Goal: Task Accomplishment & Management: Manage account settings

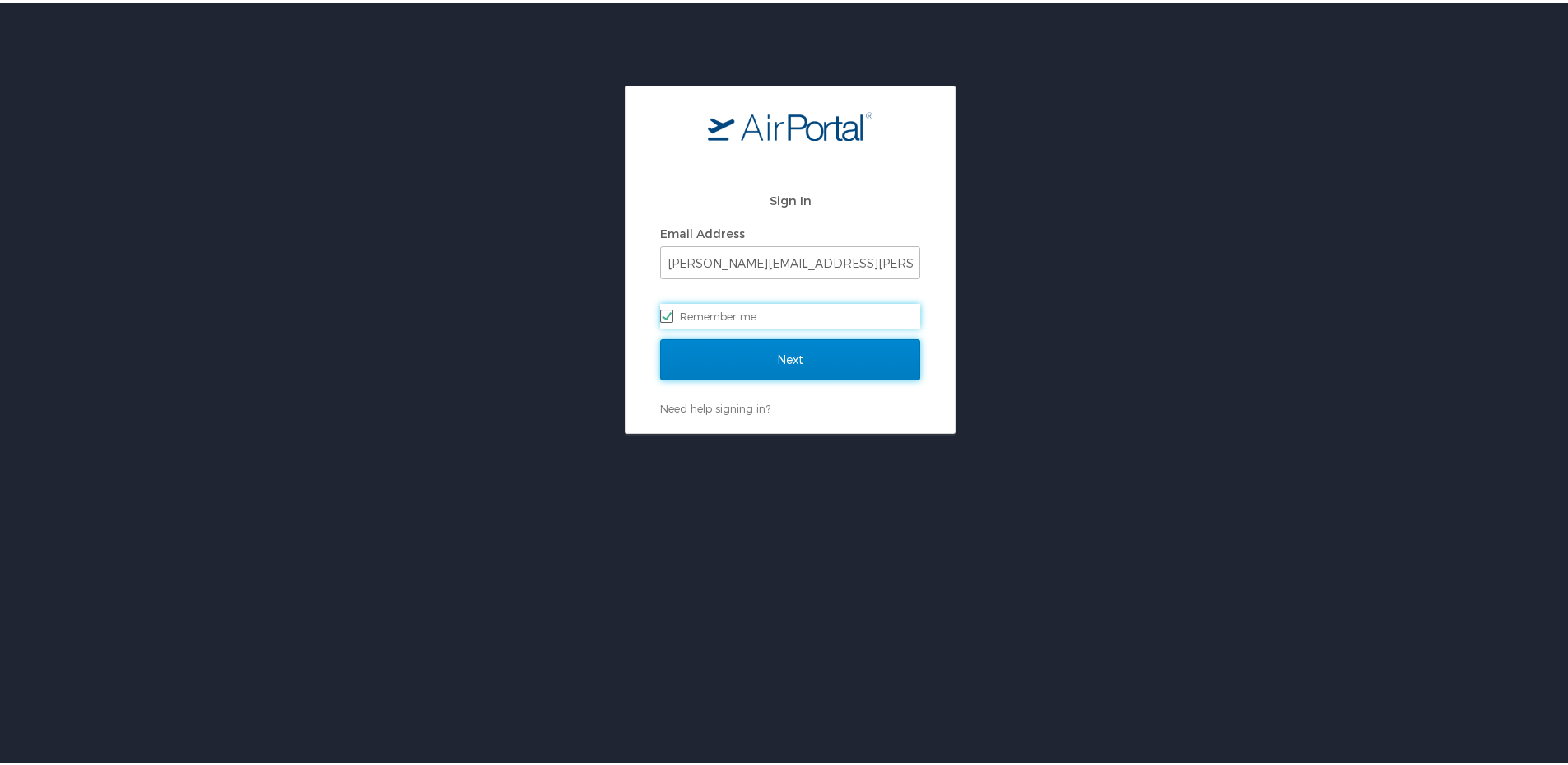
click at [707, 351] on input "Next" at bounding box center [790, 356] width 260 height 41
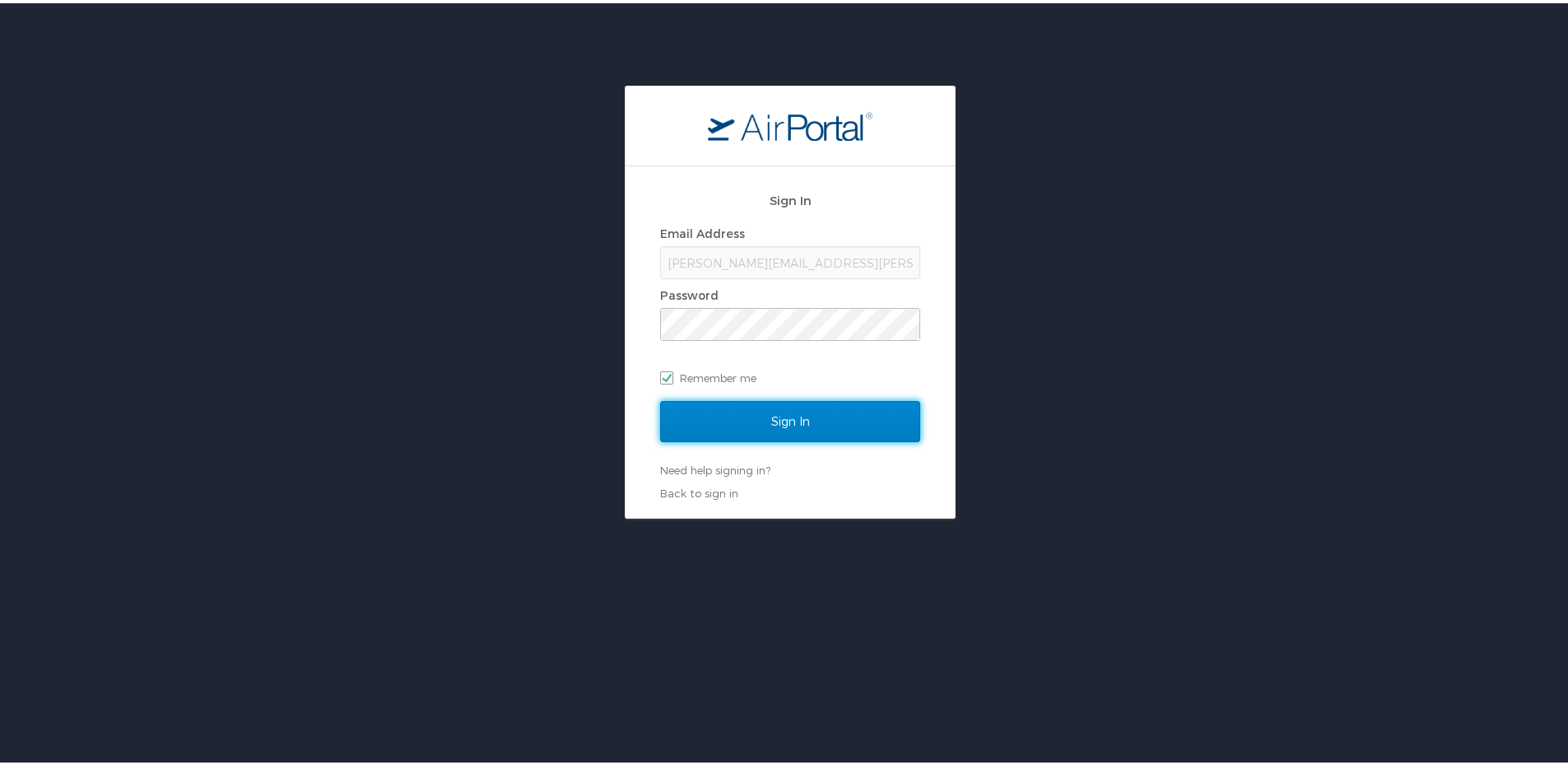
click at [707, 425] on input "Sign In" at bounding box center [790, 418] width 260 height 41
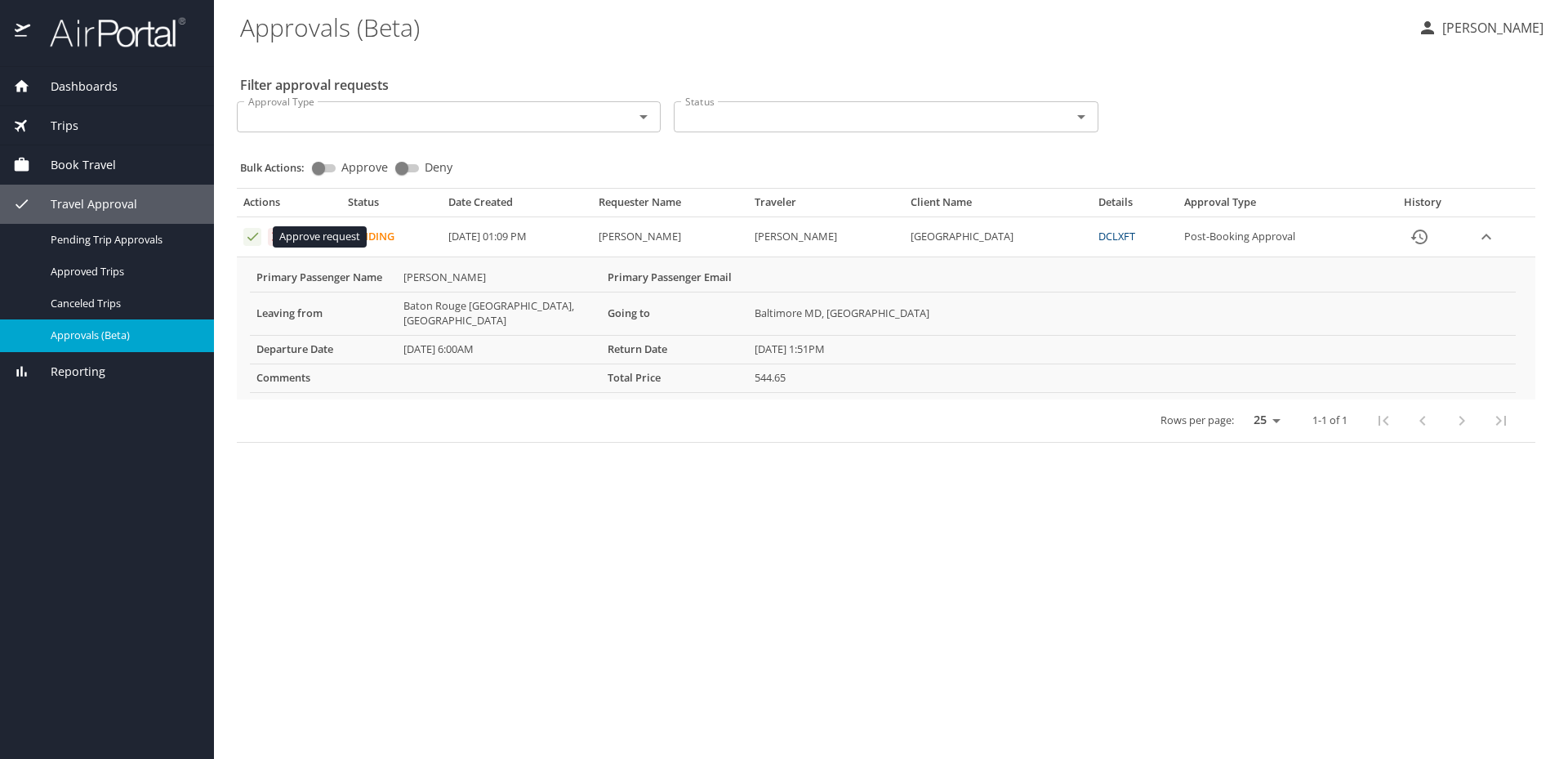
click at [252, 229] on icon "Approval table" at bounding box center [253, 236] width 16 height 16
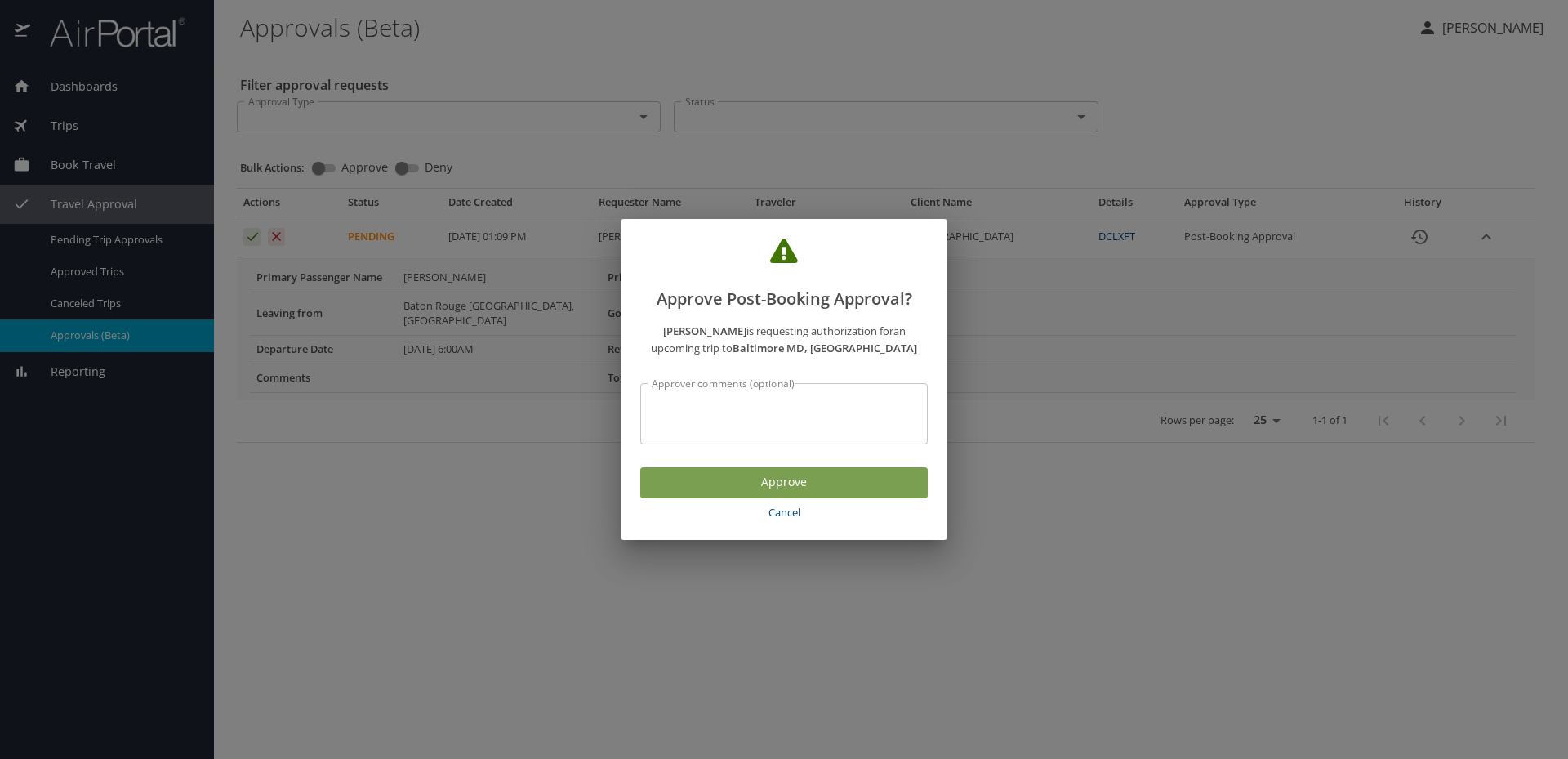
click at [740, 481] on span "Approve" at bounding box center [783, 482] width 261 height 21
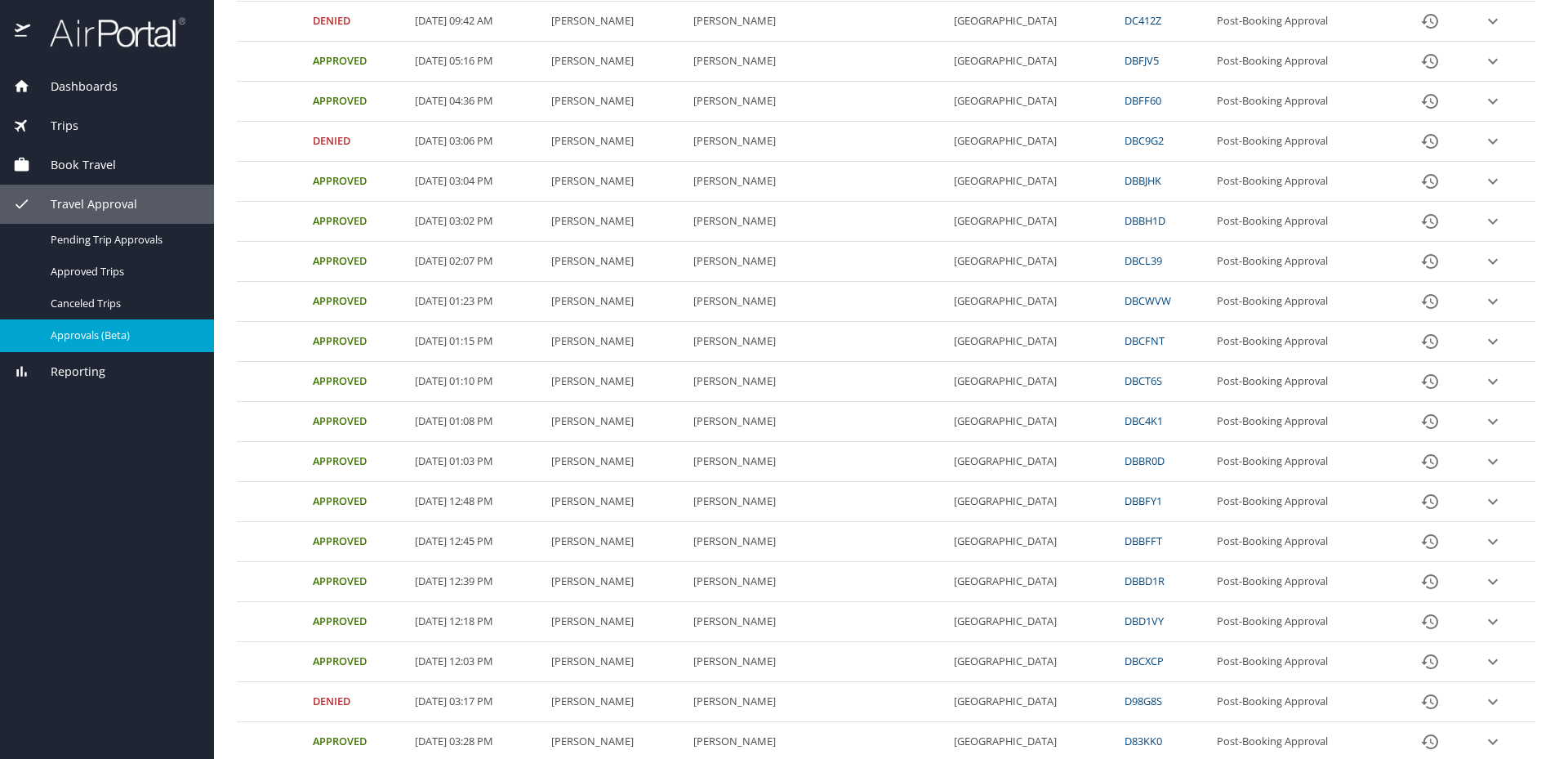
scroll to position [490, 0]
